Goal: Task Accomplishment & Management: Manage account settings

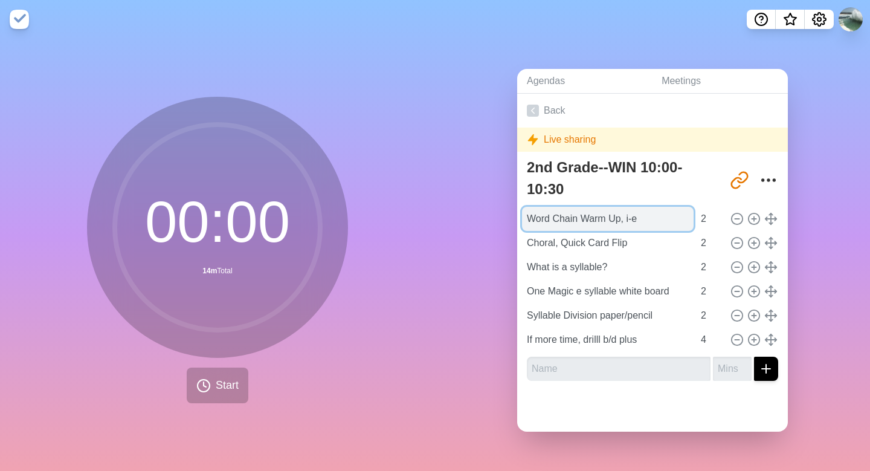
drag, startPoint x: 652, startPoint y: 219, endPoint x: 542, endPoint y: 209, distance: 110.4
click at [542, 209] on input "Word Chain Warm Up, i-e" at bounding box center [608, 219] width 172 height 24
type input "New Wordchain, Magic e/Closed"
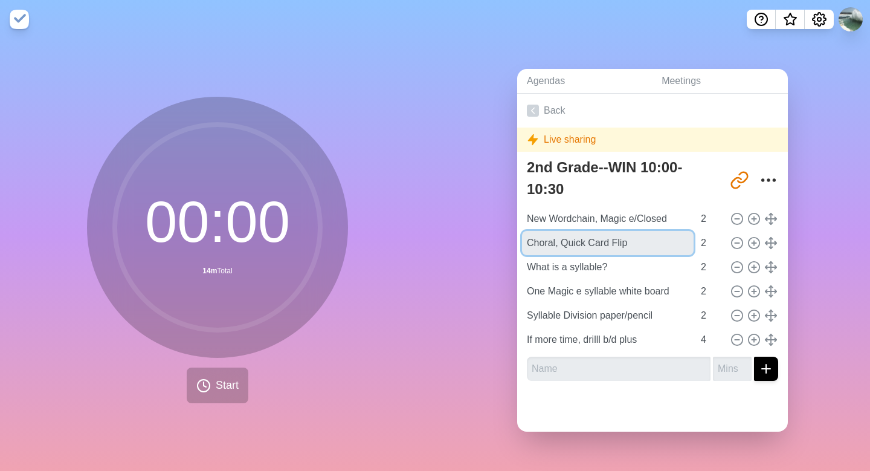
drag, startPoint x: 643, startPoint y: 242, endPoint x: 515, endPoint y: 237, distance: 128.1
click at [515, 237] on div "Agendas Meetings Back Live sharing 2nd Grade--WIN 10:00-10:30 [URL][DOMAIN_NAME…" at bounding box center [652, 255] width 435 height 432
type input "Writing closed/Magic e"
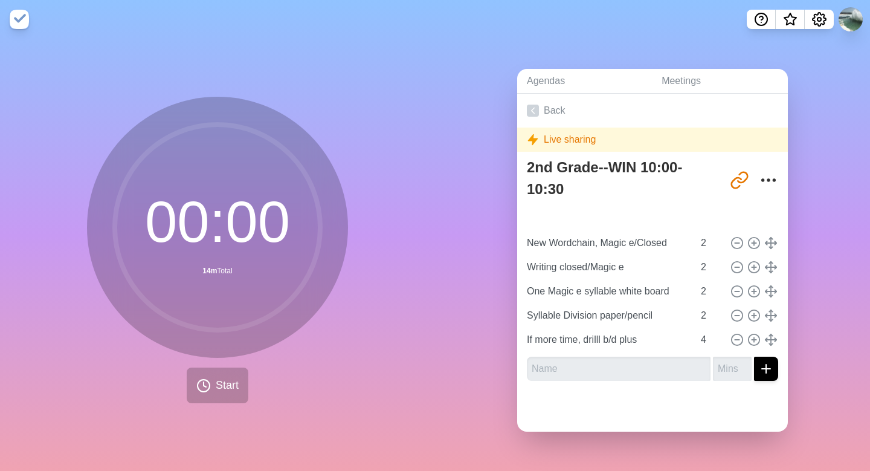
type input "What is a syllable?"
type input "New Wordchain, Magic e/Closed"
type input "Writing closed/Magic e"
click at [737, 294] on icon at bounding box center [736, 291] width 13 height 13
type input "Syllable Division paper/pencil"
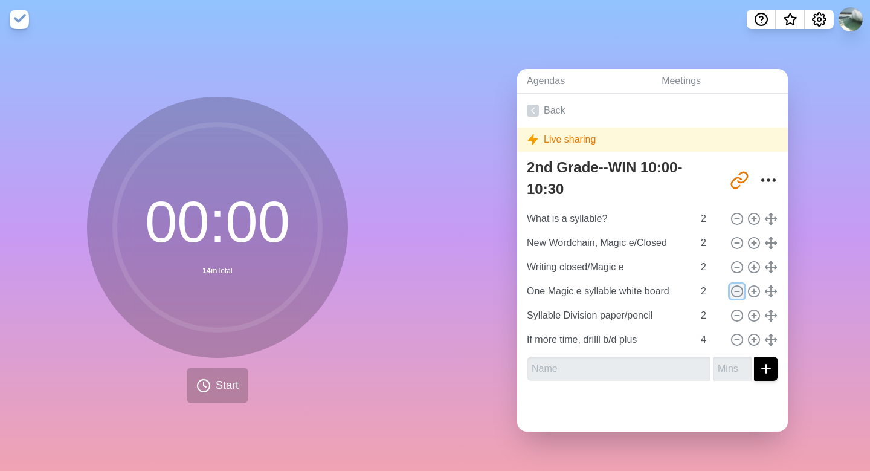
type input "If more time, drilll b/d plus"
type input "4"
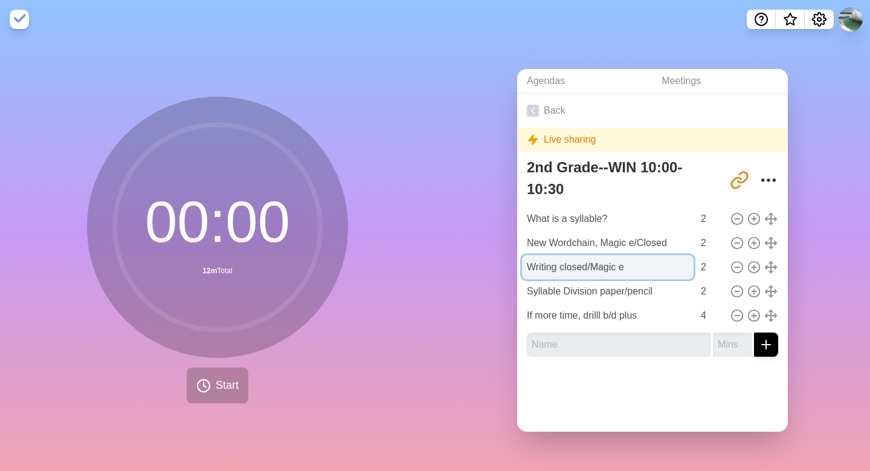
click at [654, 269] on input "Writing closed/Magic e" at bounding box center [608, 267] width 172 height 24
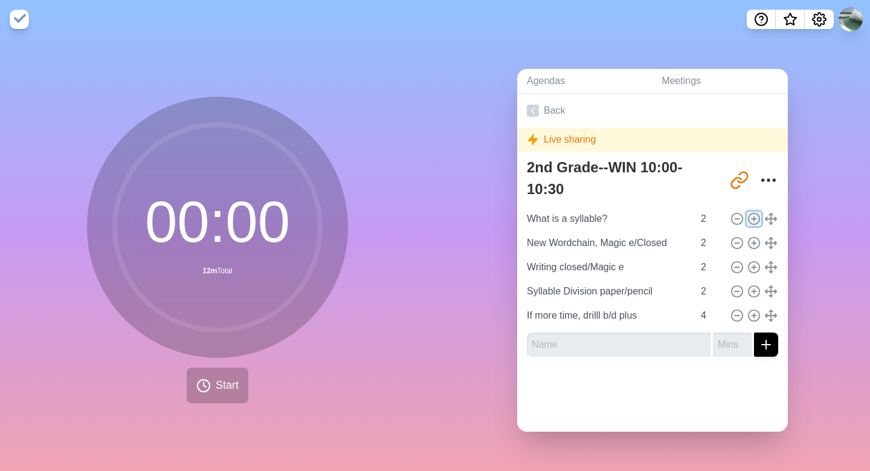
click at [754, 219] on line at bounding box center [754, 219] width 4 height 0
type input "What is a syllable?"
type input "New Wordchain, Magic e/Closed"
type input "Writing closed/Magic e"
type input "Syllable Division paper/pencil"
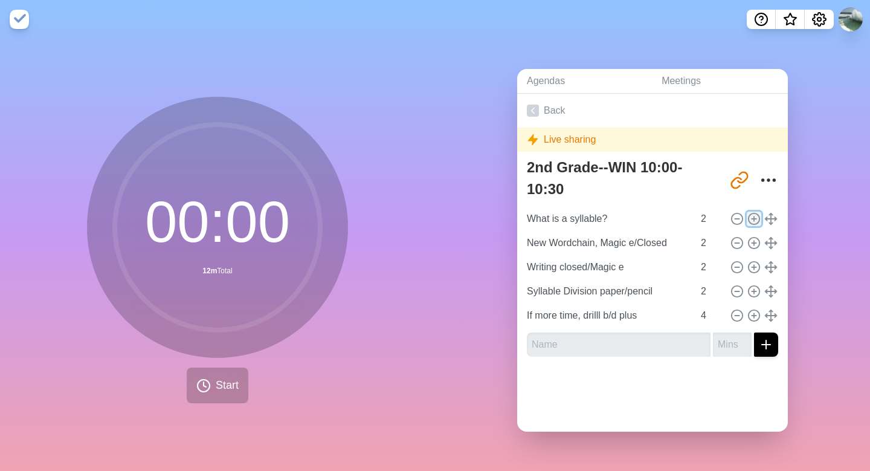
type input "2"
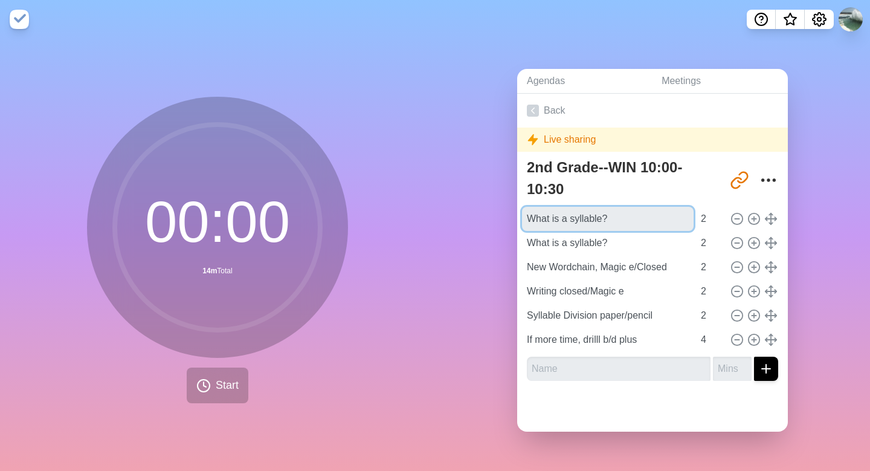
drag, startPoint x: 622, startPoint y: 218, endPoint x: 508, endPoint y: 214, distance: 114.2
click at [508, 214] on div "Agendas Meetings Back Live sharing 2nd Grade--WIN 10:00-10:30 [URL][DOMAIN_NAME…" at bounding box center [652, 255] width 435 height 432
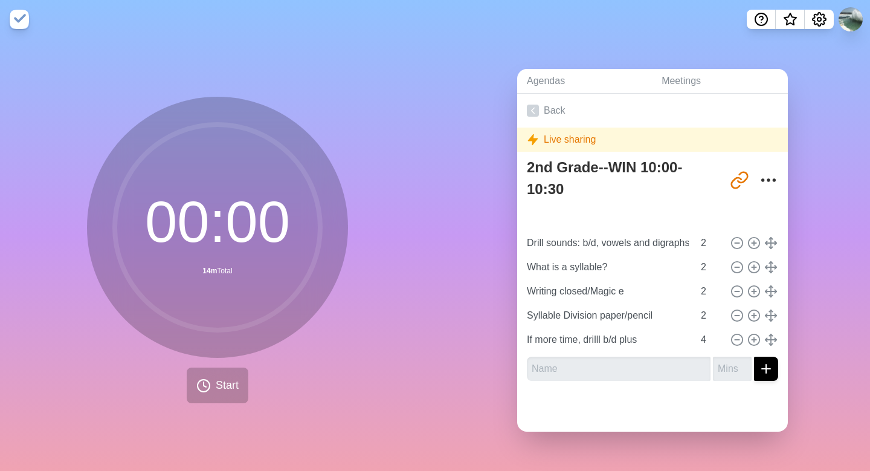
type input "New Wordchain, Magic e/Closed"
type input "Drill sounds: b/d, vowels and digraphs"
type input "What is a syllable?"
click at [732, 312] on icon at bounding box center [736, 315] width 13 height 13
type input "If more time, drilll b/d plus"
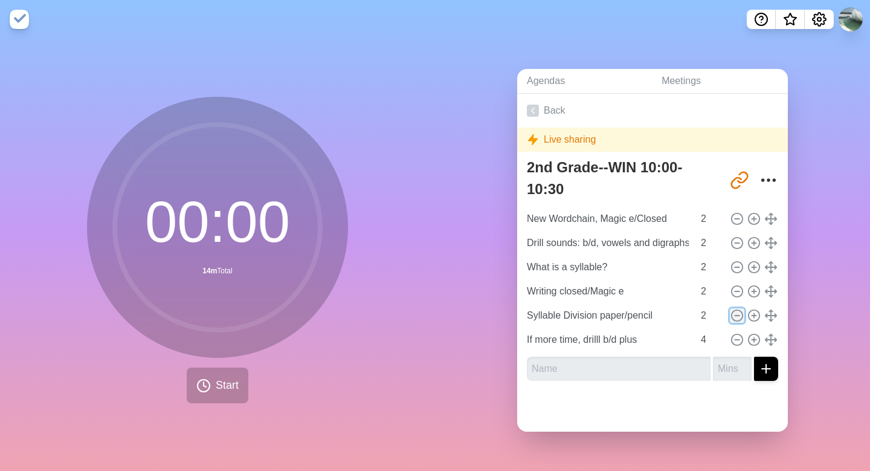
type input "4"
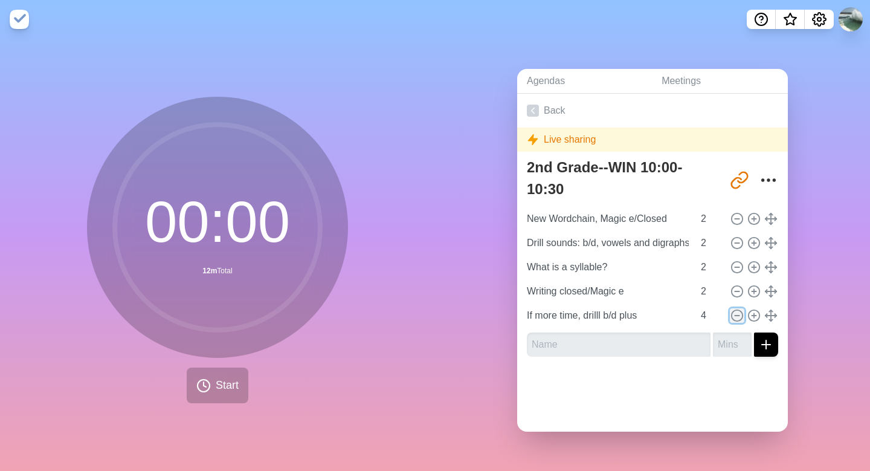
click at [741, 316] on icon at bounding box center [736, 315] width 13 height 13
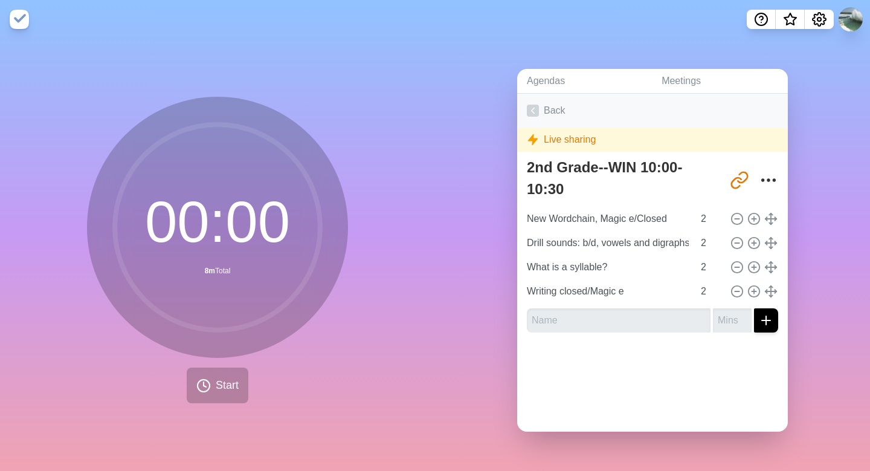
click at [535, 111] on icon at bounding box center [533, 111] width 12 height 12
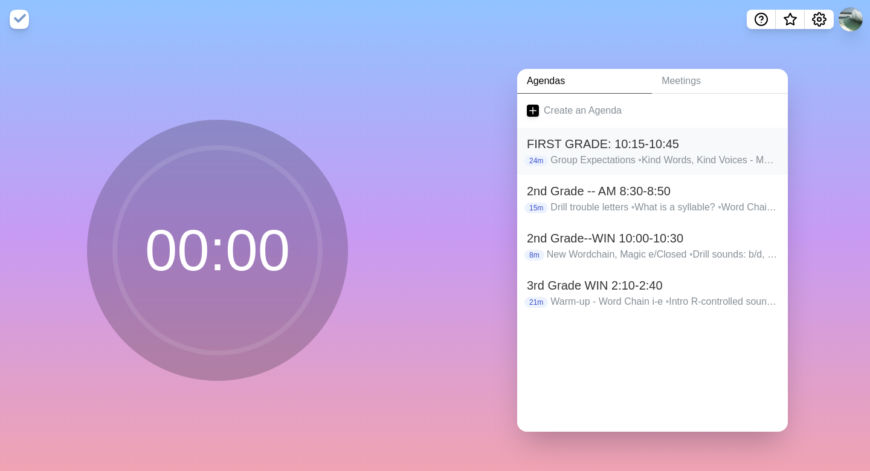
click at [557, 146] on h2 "FIRST GRADE: 10:15-10:45" at bounding box center [652, 144] width 251 height 18
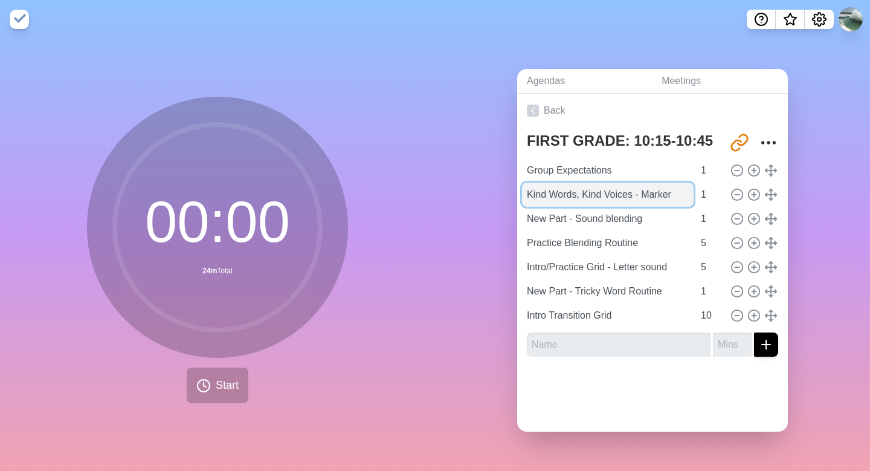
drag, startPoint x: 634, startPoint y: 195, endPoint x: 523, endPoint y: 199, distance: 111.3
click at [523, 199] on input "Kind Words, Kind Voices - Marker" at bounding box center [608, 194] width 172 height 24
type input "Still Body - Marker"
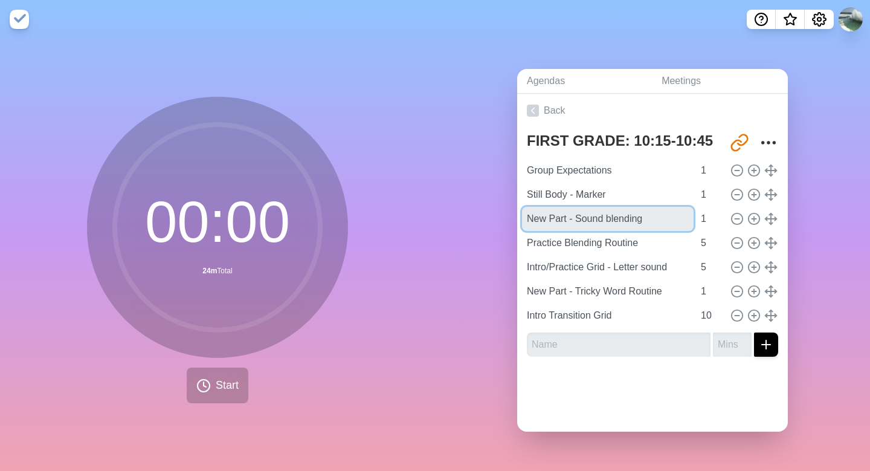
drag, startPoint x: 662, startPoint y: 222, endPoint x: 519, endPoint y: 225, distance: 143.2
click at [519, 225] on div "FIRST GRADE: 10:15-10:45 [URL][DOMAIN_NAME] Group Expectations 1 Still Body - M…" at bounding box center [652, 246] width 271 height 239
type input "N"
type input "Drill vowels"
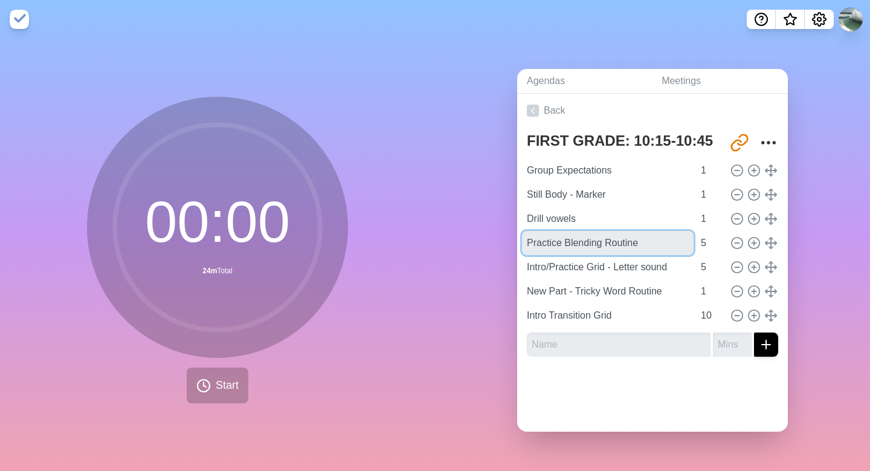
drag, startPoint x: 656, startPoint y: 242, endPoint x: 521, endPoint y: 235, distance: 134.9
click at [521, 235] on div "FIRST GRADE: 10:15-10:45 [URL][DOMAIN_NAME] Group Expectations 1 Still Body - M…" at bounding box center [652, 246] width 271 height 239
type input "Intro What Says - vowels"
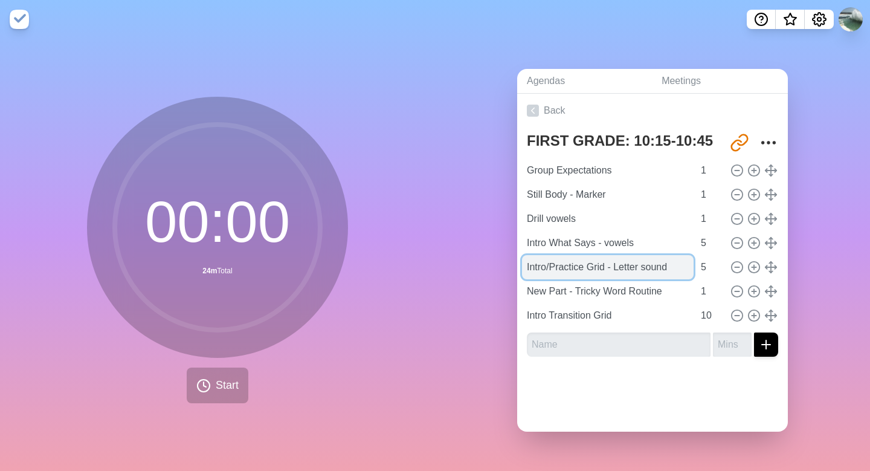
drag, startPoint x: 679, startPoint y: 267, endPoint x: 541, endPoint y: 268, distance: 138.4
click at [541, 268] on input "Intro/Practice Grid - Letter sound" at bounding box center [608, 267] width 172 height 24
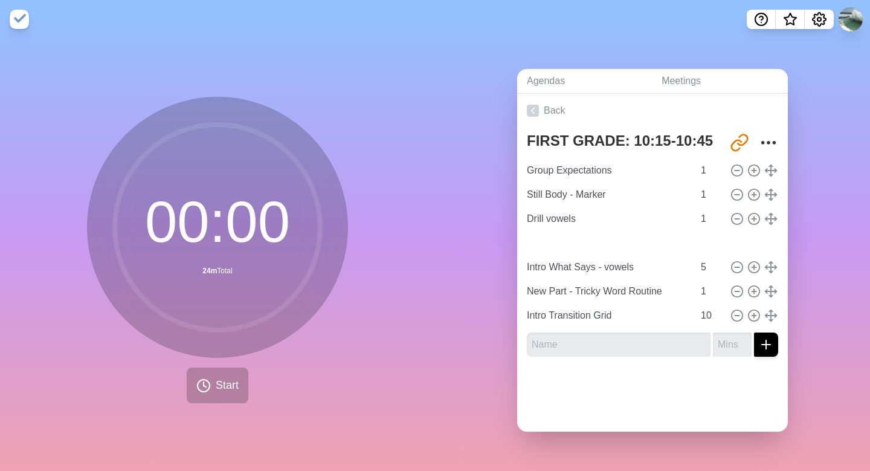
type input "Intro/Practice Grid - Letter sound"
type input "Intro What Says - vowels"
drag, startPoint x: 773, startPoint y: 271, endPoint x: 657, endPoint y: 66, distance: 235.1
